Goal: Transaction & Acquisition: Subscribe to service/newsletter

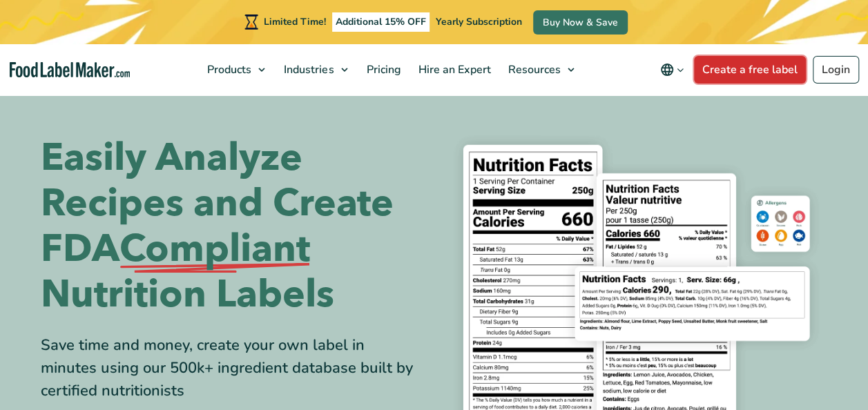
click at [720, 69] on link "Create a free label" at bounding box center [750, 70] width 112 height 28
